Goal: Task Accomplishment & Management: Use online tool/utility

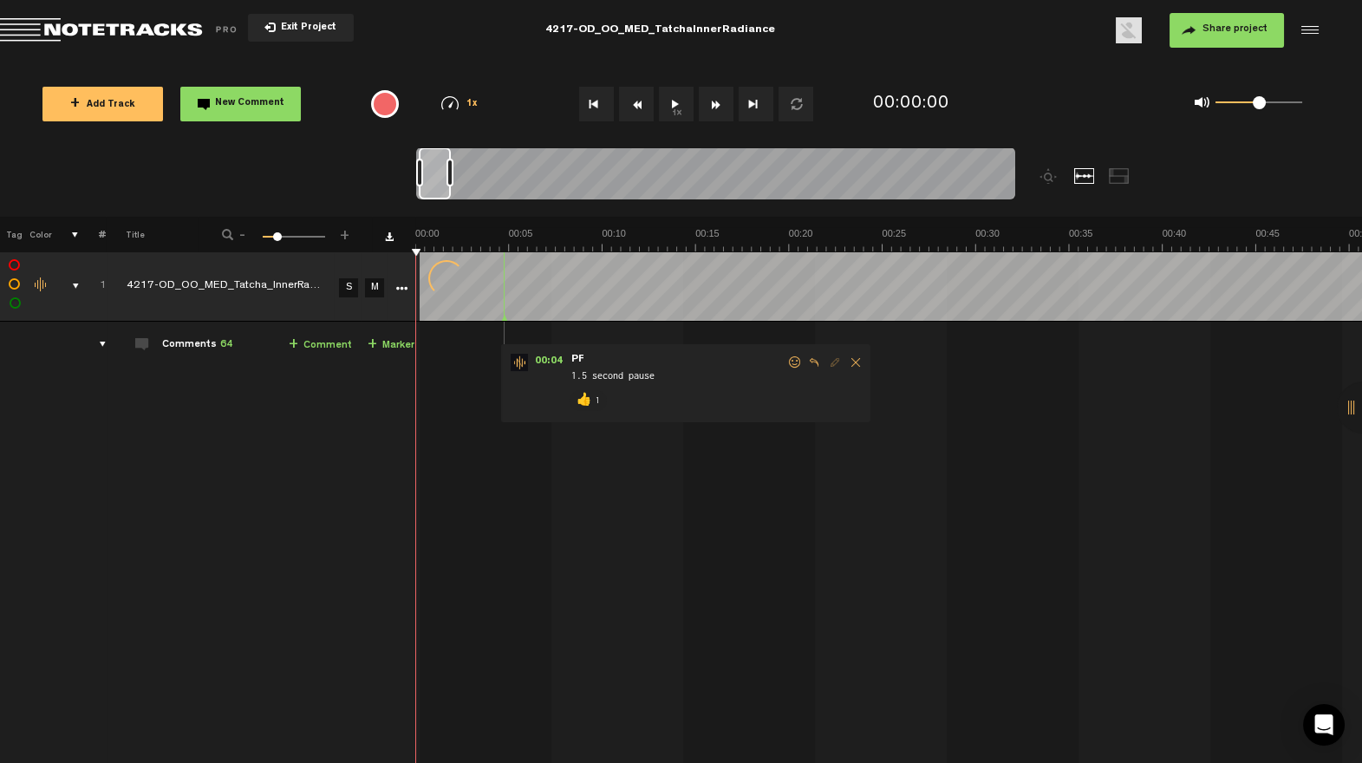
click at [72, 281] on div "comments, stamps & drawings" at bounding box center [68, 285] width 27 height 17
click at [77, 348] on td at bounding box center [66, 585] width 27 height 527
click at [74, 283] on div "comments, stamps & drawings" at bounding box center [68, 285] width 27 height 17
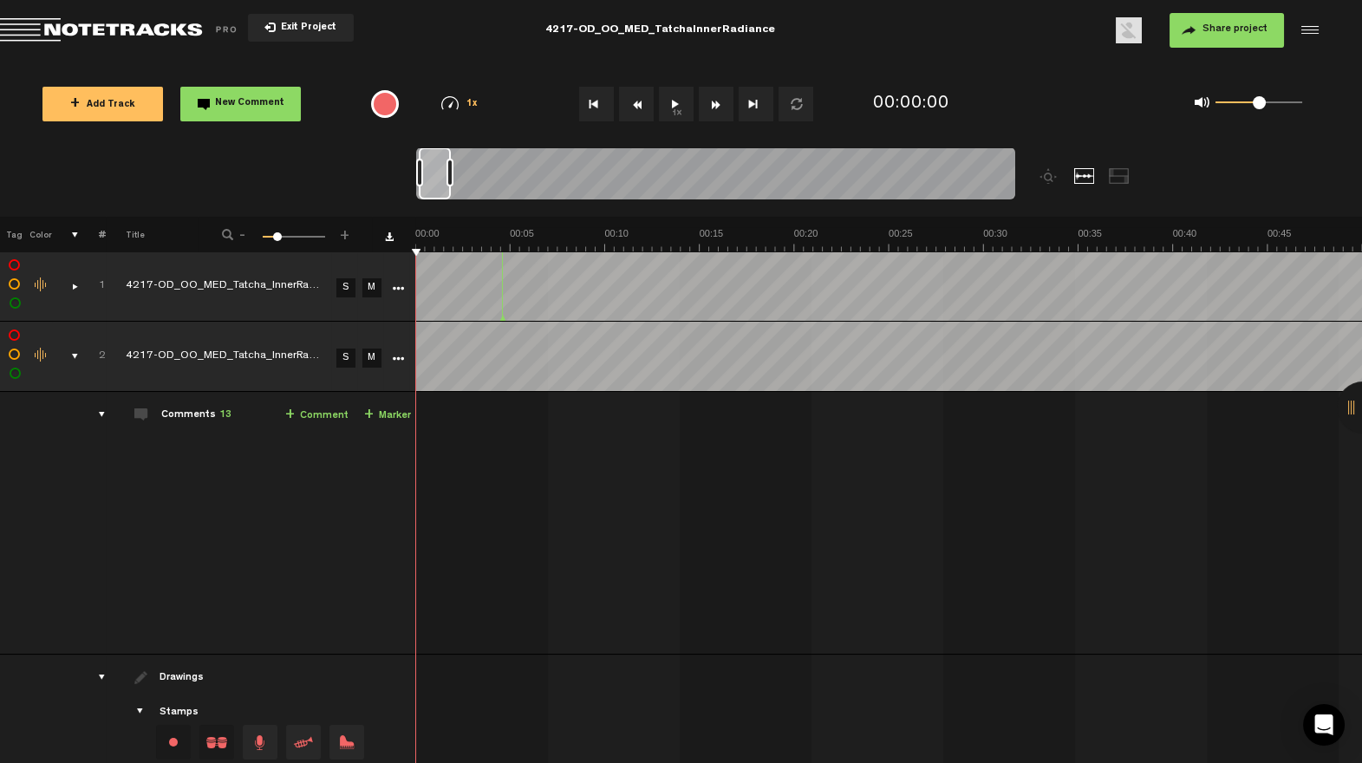
click at [72, 355] on div "comments, stamps & drawings" at bounding box center [68, 356] width 27 height 17
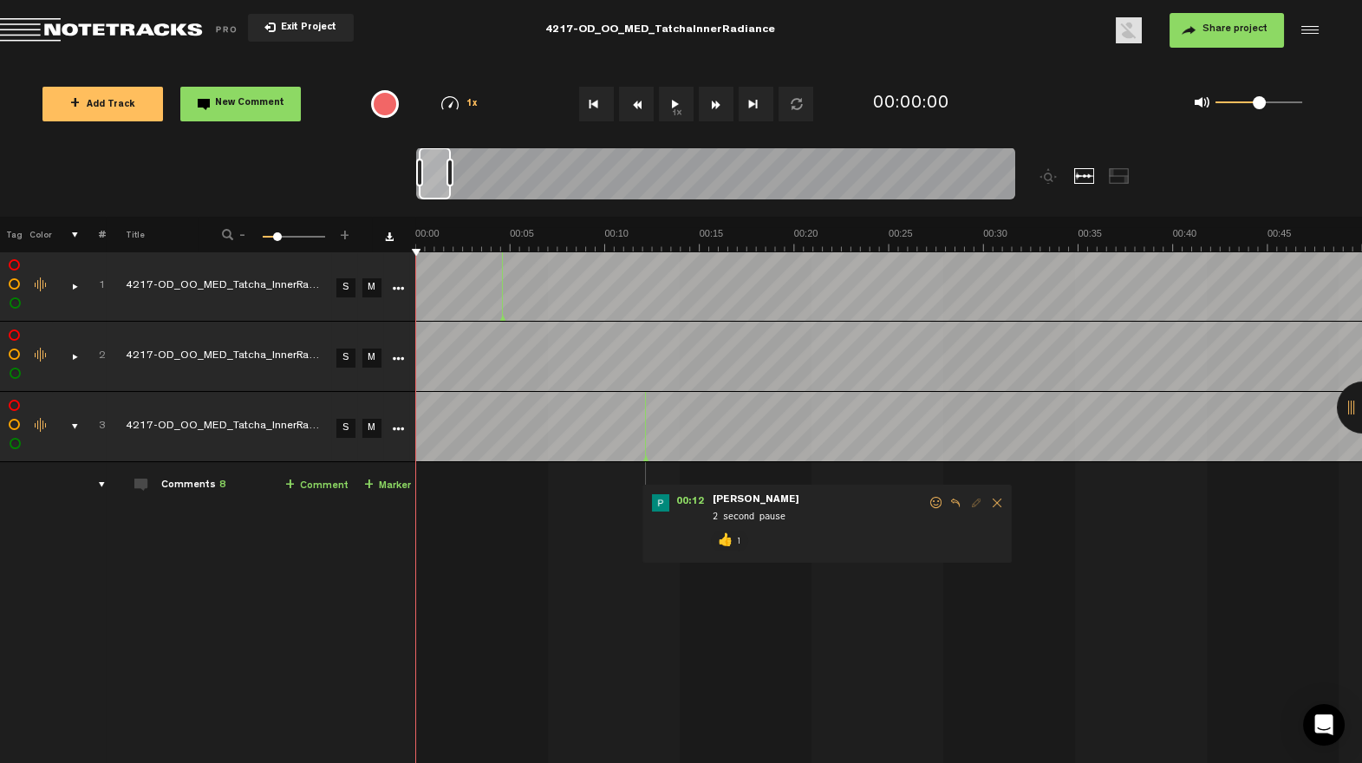
click at [71, 434] on div "comments, stamps & drawings" at bounding box center [68, 426] width 27 height 17
